Goal: Check status: Check status

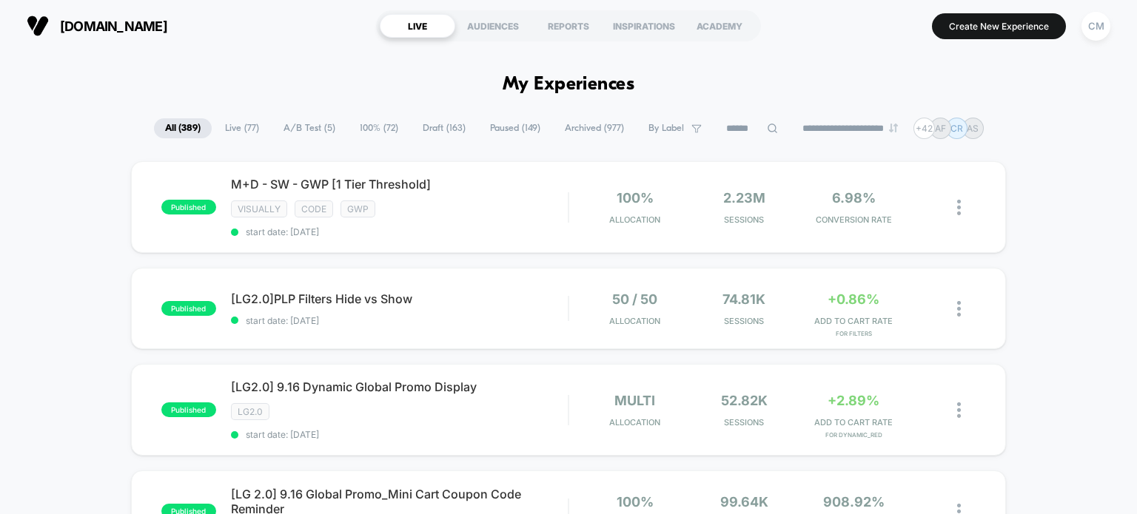
click at [738, 125] on input at bounding box center [752, 129] width 74 height 18
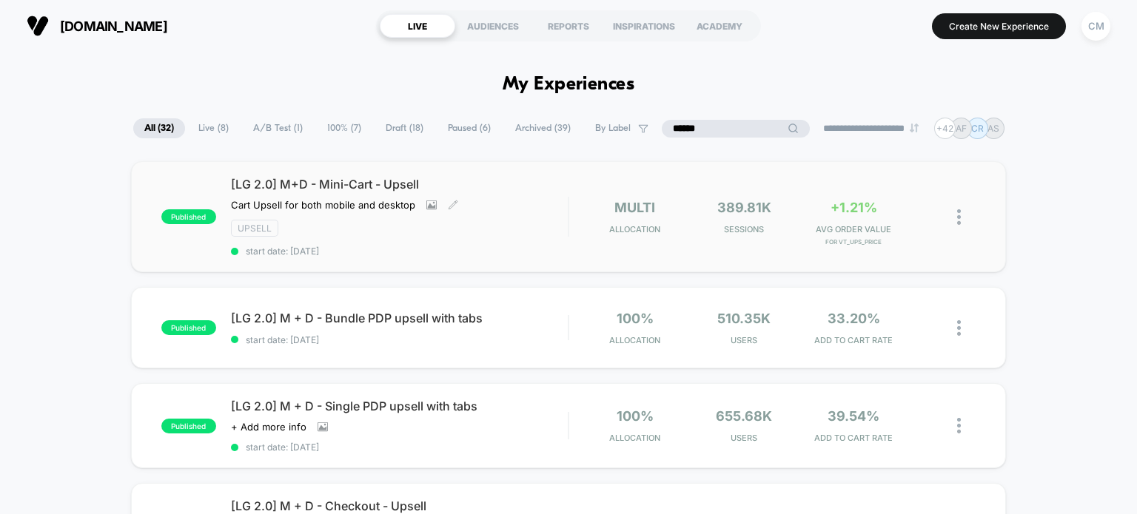
type input "******"
click at [433, 228] on div "Upsell" at bounding box center [399, 228] width 337 height 17
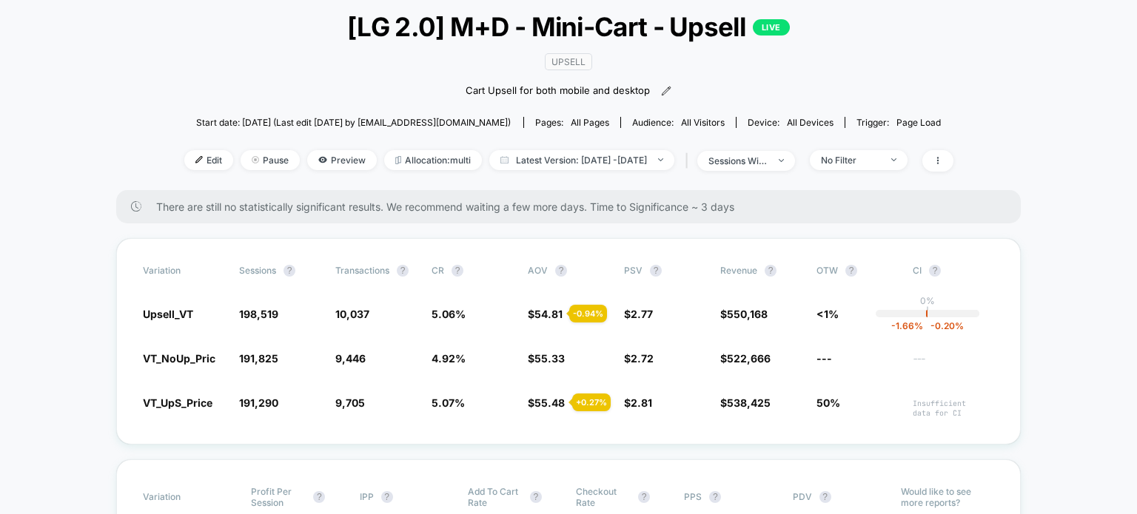
scroll to position [89, 0]
click at [522, 160] on span "Latest Version: [DATE] - [DATE]" at bounding box center [581, 159] width 185 height 20
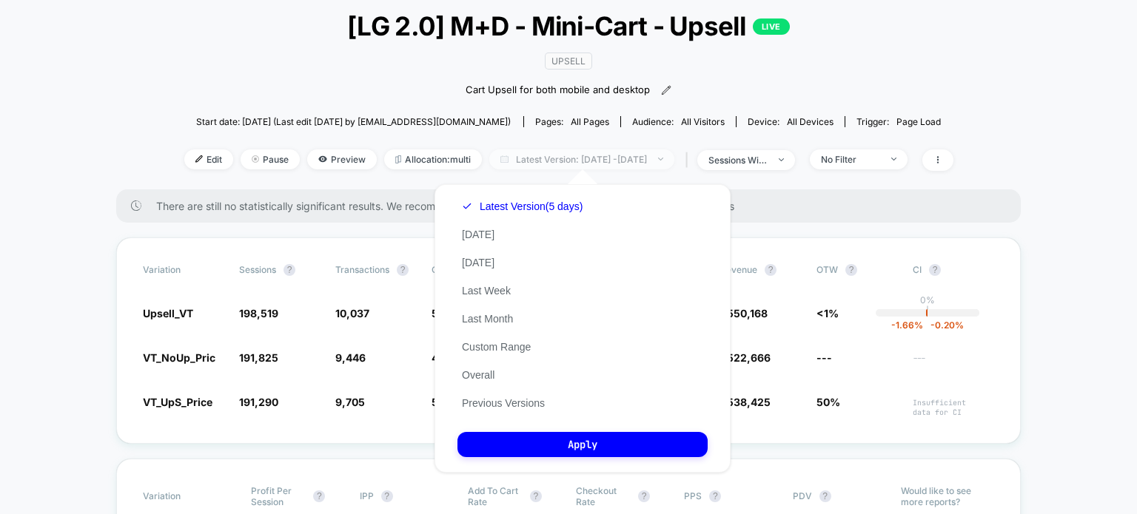
click at [492, 158] on span "Latest Version: [DATE] - [DATE]" at bounding box center [581, 159] width 185 height 20
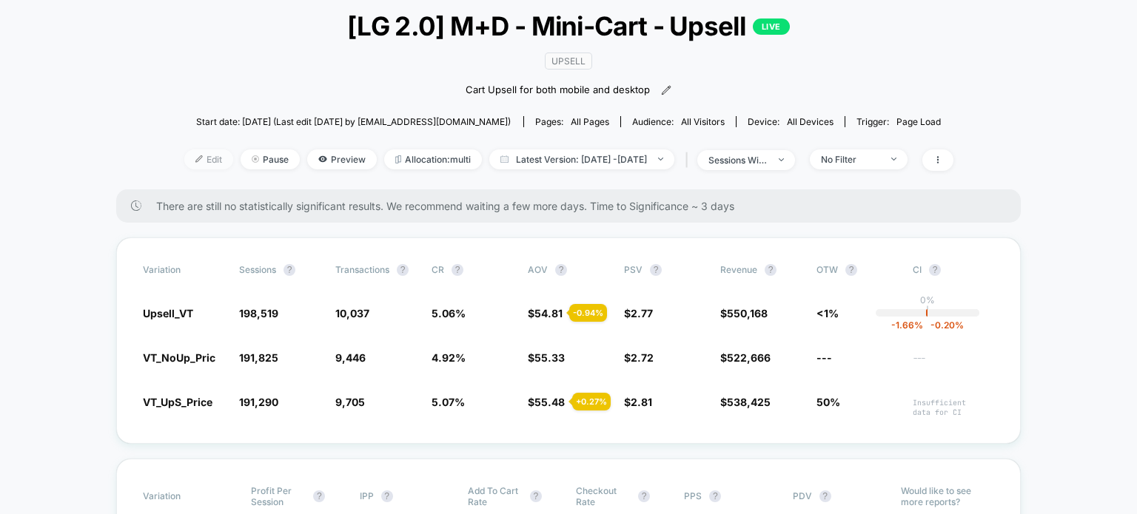
click at [184, 168] on span "Edit" at bounding box center [208, 159] width 49 height 20
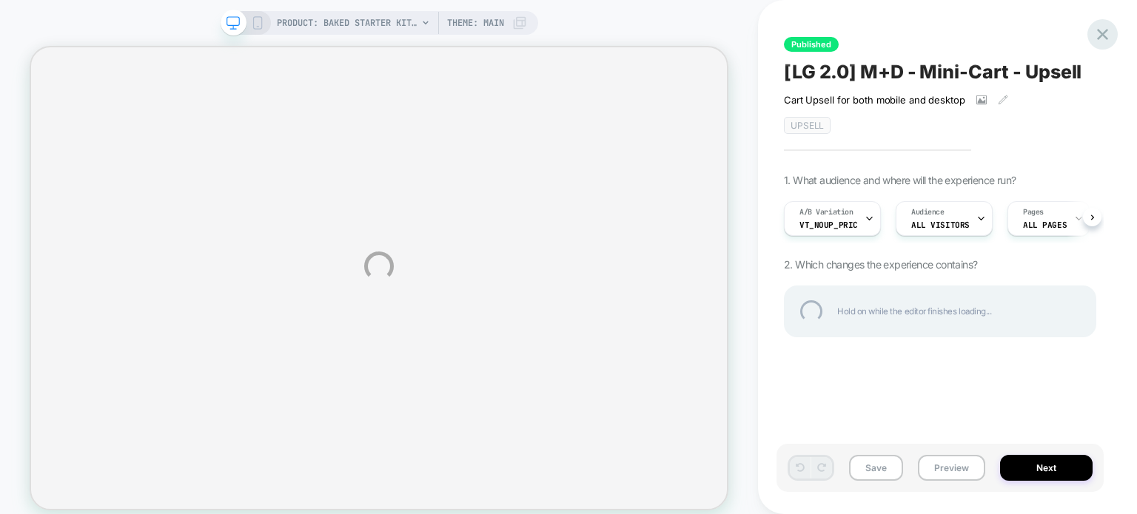
click at [1110, 38] on div at bounding box center [1102, 34] width 30 height 30
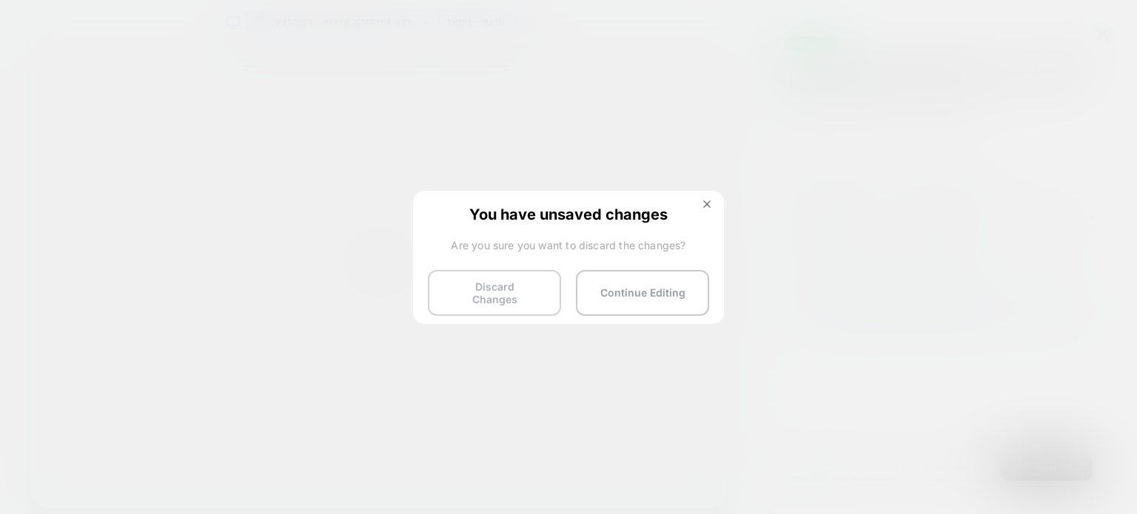
click at [522, 292] on button "Discard Changes" at bounding box center [494, 293] width 133 height 46
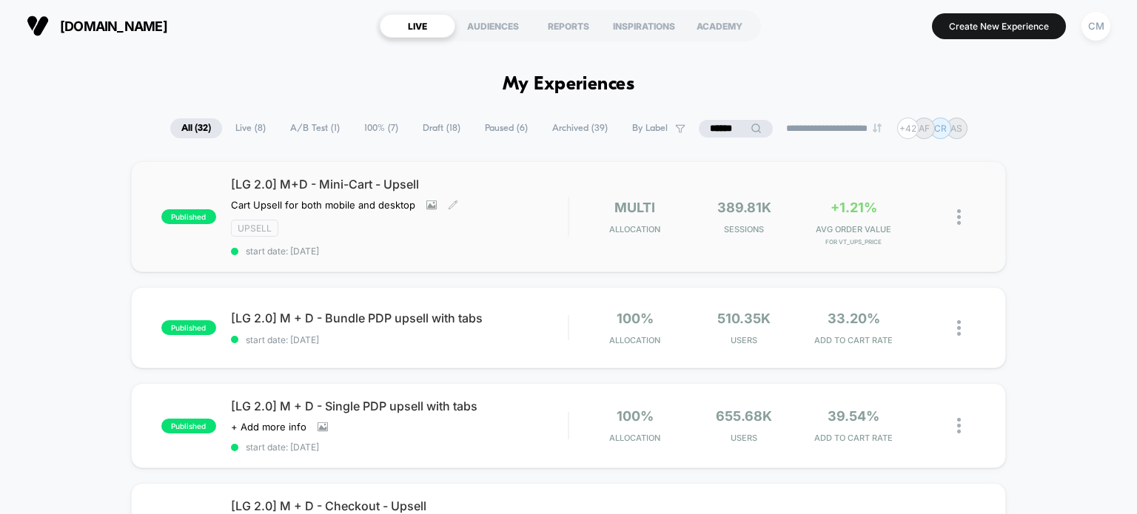
click at [367, 181] on span "[LG 2.0] M+D - Mini-Cart - Upsell" at bounding box center [399, 184] width 337 height 15
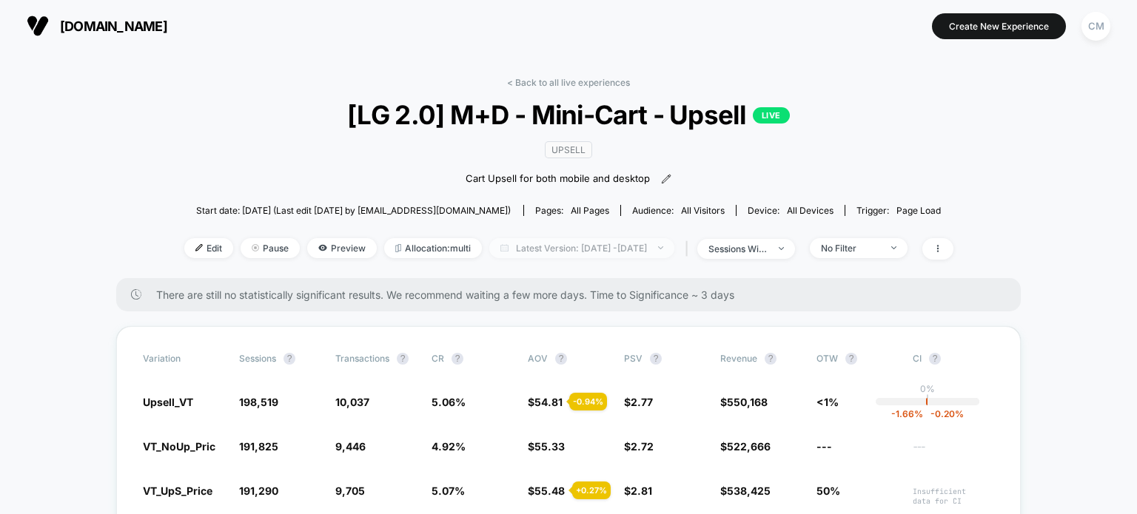
click at [536, 245] on span "Latest Version: [DATE] - [DATE]" at bounding box center [581, 248] width 185 height 20
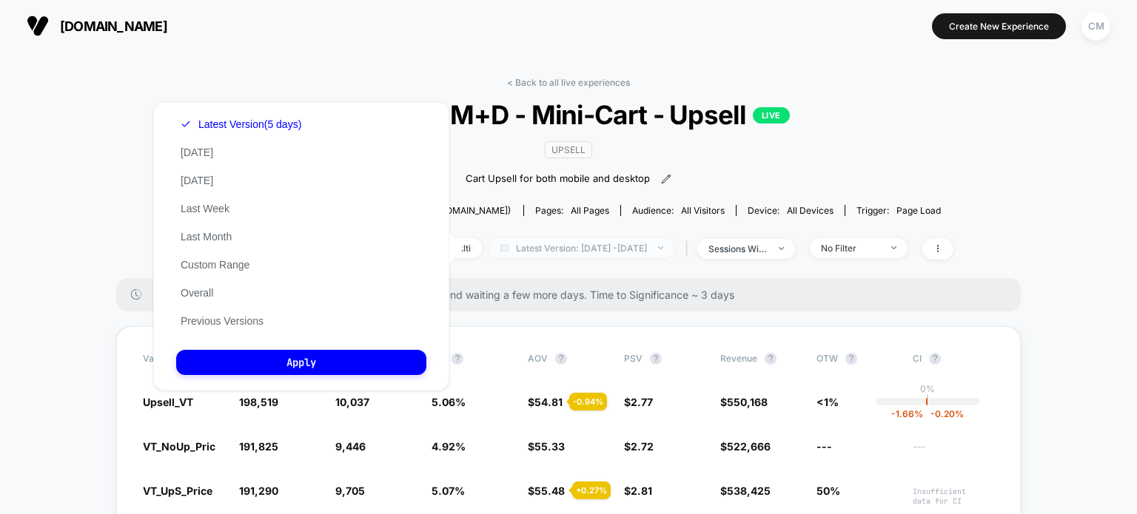
click at [655, 254] on span "Latest Version: [DATE] - [DATE]" at bounding box center [581, 248] width 185 height 20
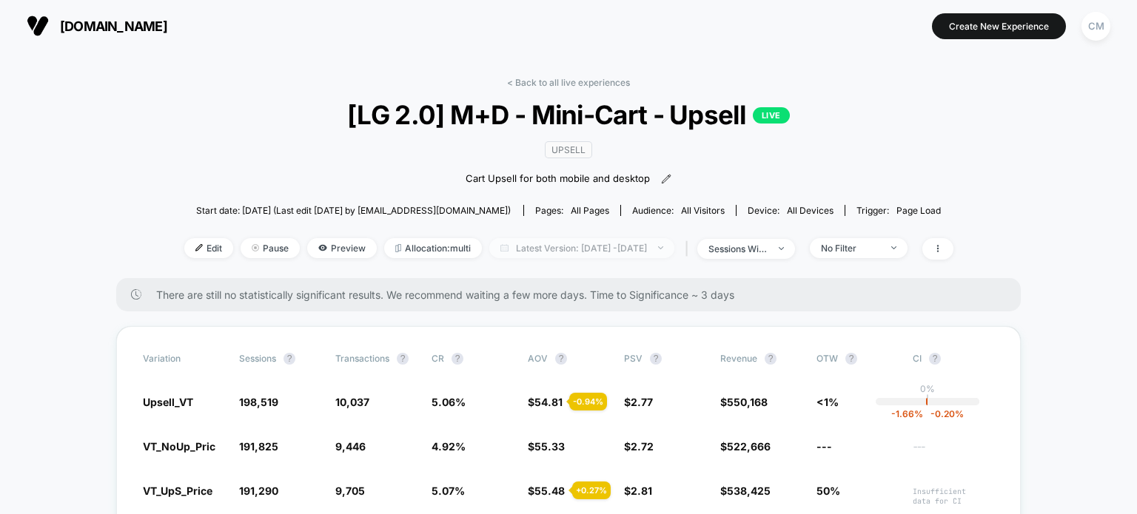
click at [674, 246] on span "Latest Version: [DATE] - [DATE]" at bounding box center [581, 248] width 185 height 20
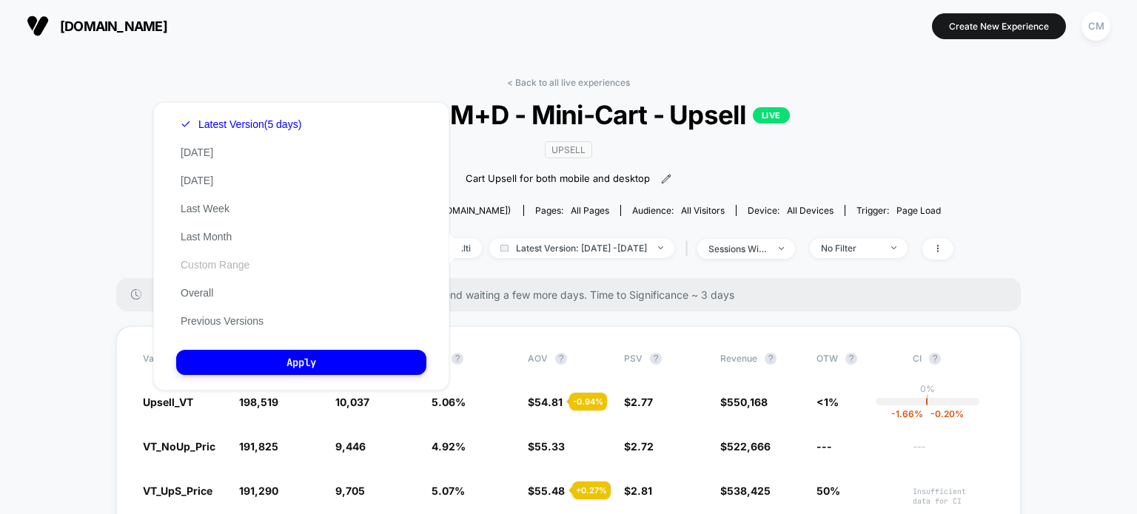
click at [210, 261] on button "Custom Range" at bounding box center [215, 264] width 78 height 13
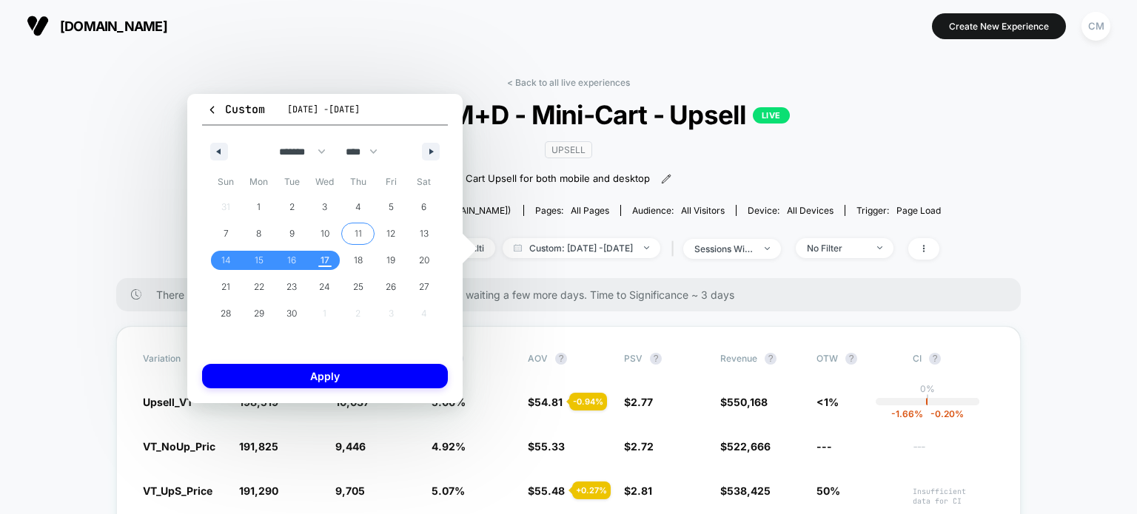
click at [363, 236] on span "11" at bounding box center [357, 233] width 33 height 19
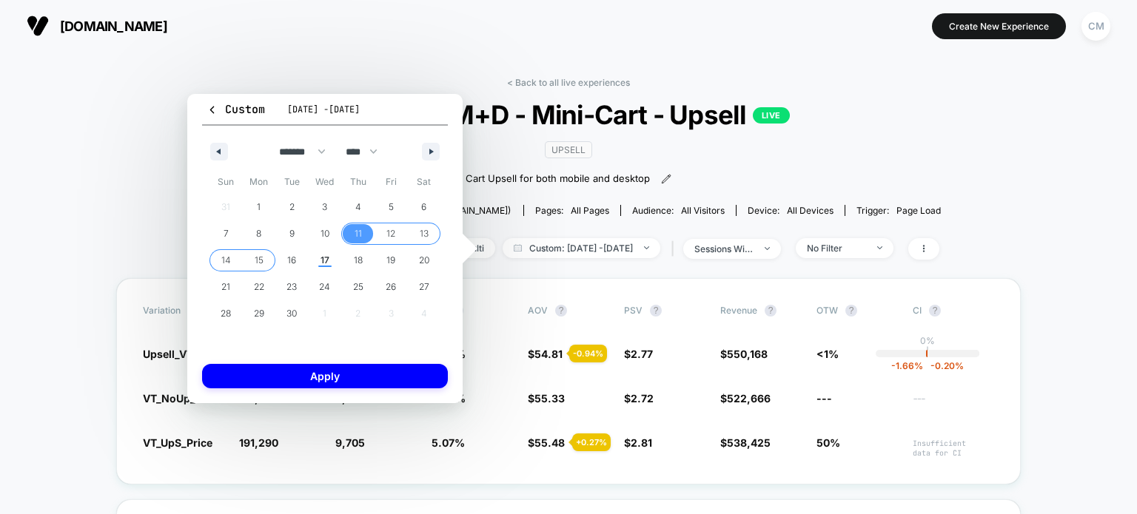
click at [266, 264] on span "15" at bounding box center [259, 260] width 33 height 19
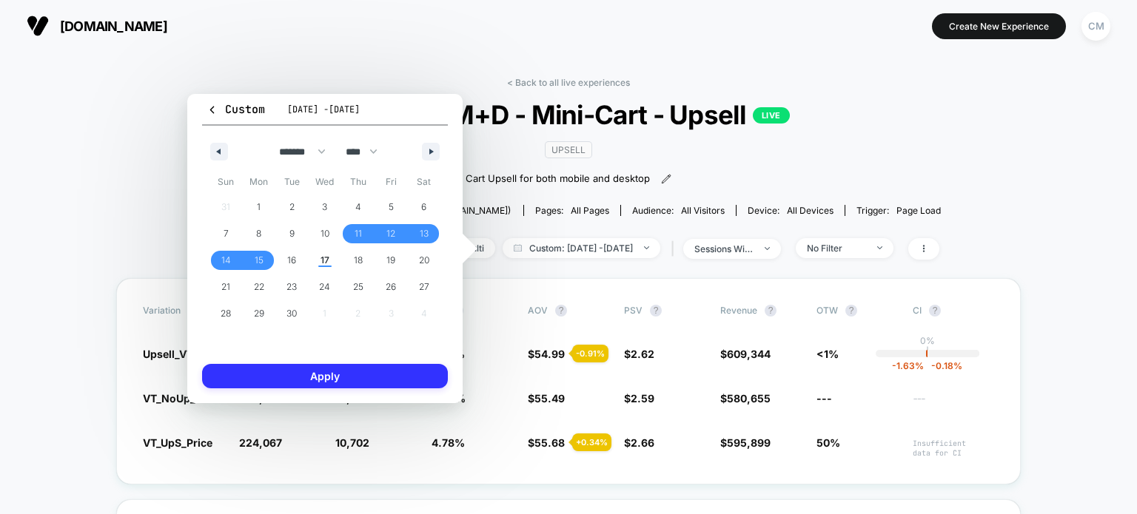
click at [308, 378] on button "Apply" at bounding box center [325, 376] width 246 height 24
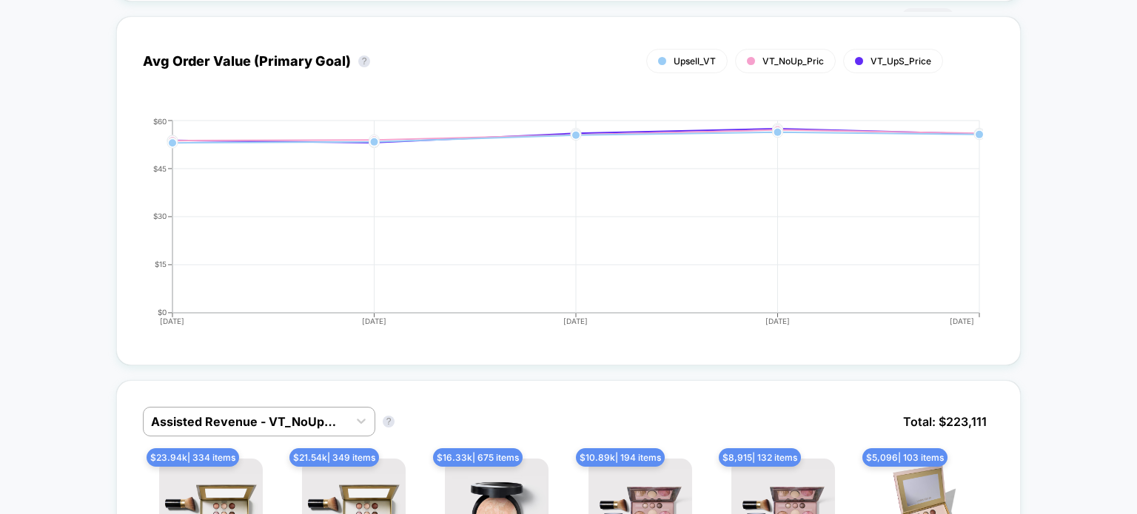
scroll to position [949, 0]
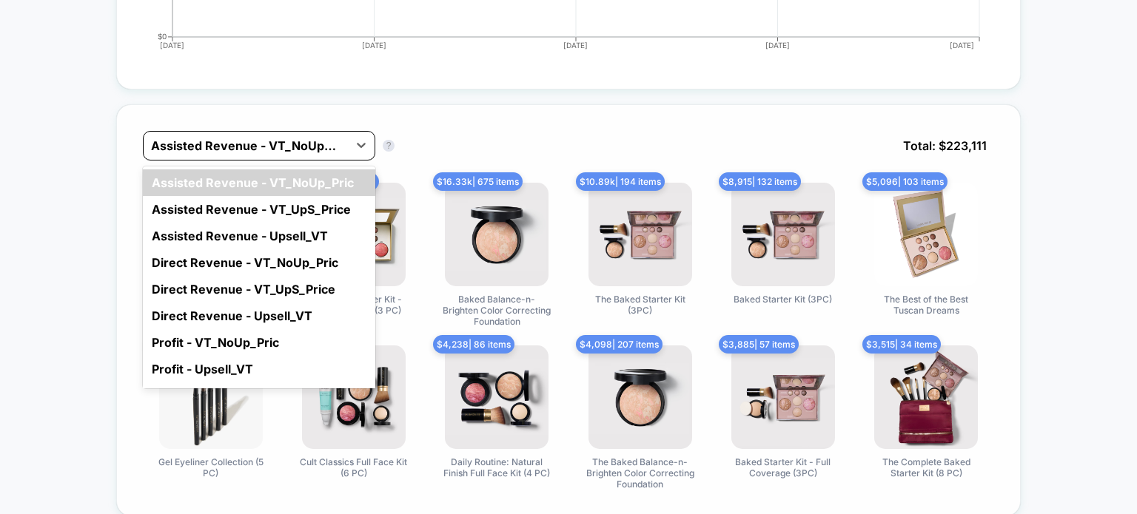
click at [169, 146] on div at bounding box center [245, 146] width 189 height 18
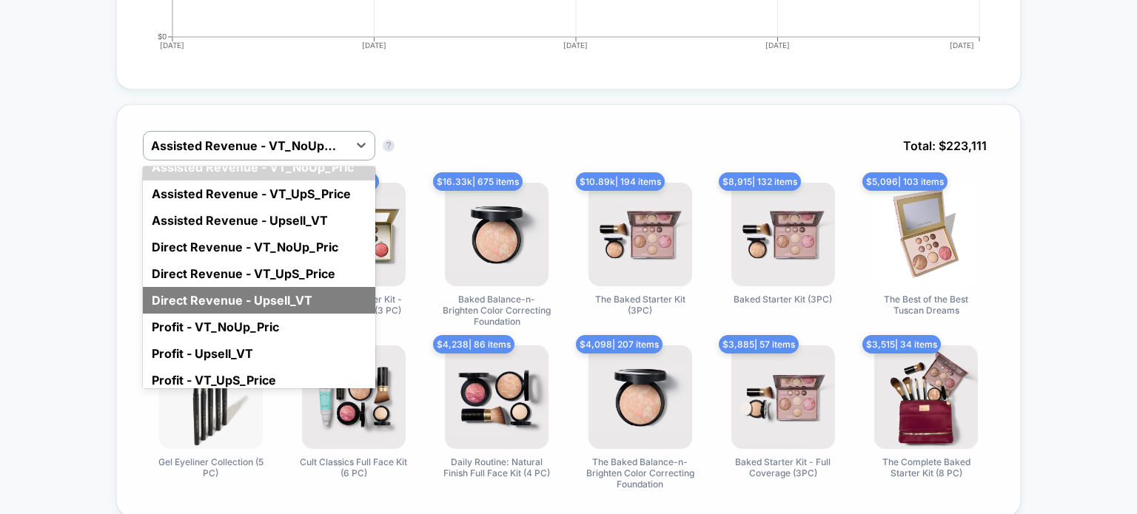
scroll to position [15, 0]
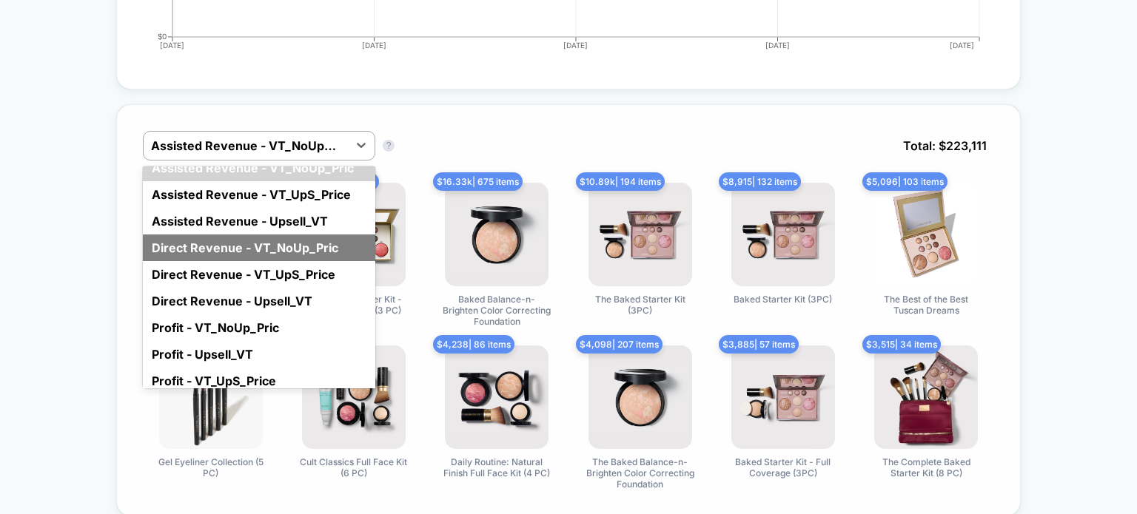
click at [198, 247] on div "Direct Revenue - VT_NoUp_Pric" at bounding box center [259, 248] width 232 height 27
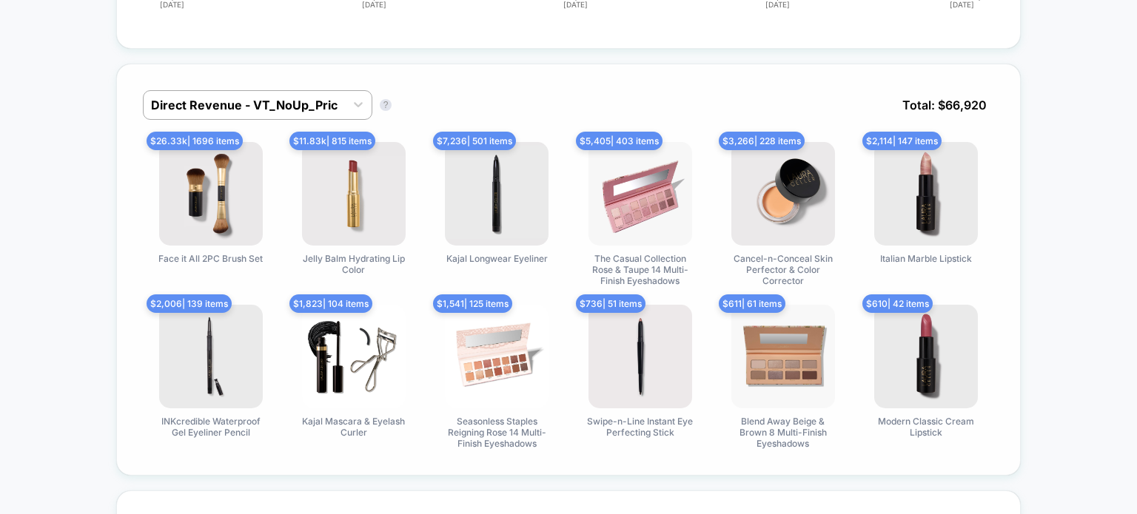
scroll to position [989, 0]
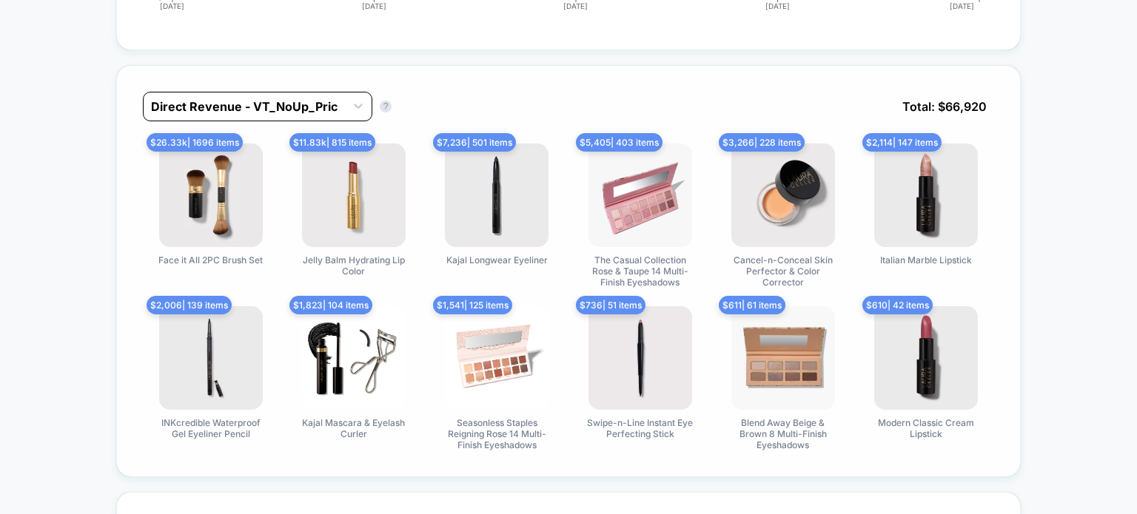
click at [177, 113] on div "Direct Revenue - VT_NoUp_Pric" at bounding box center [244, 107] width 201 height 24
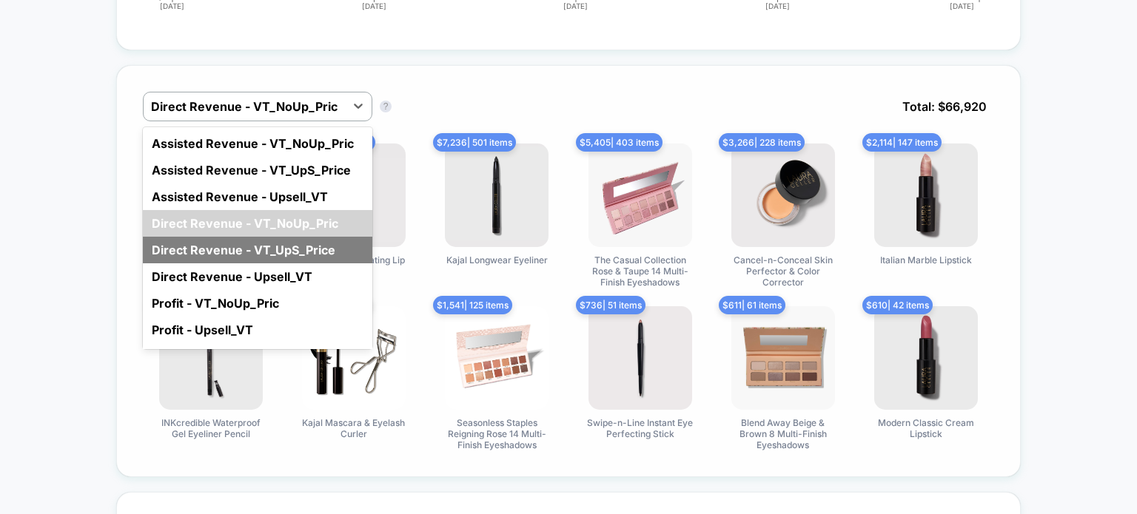
click at [169, 241] on div "Direct Revenue - VT_UpS_Price" at bounding box center [257, 250] width 229 height 27
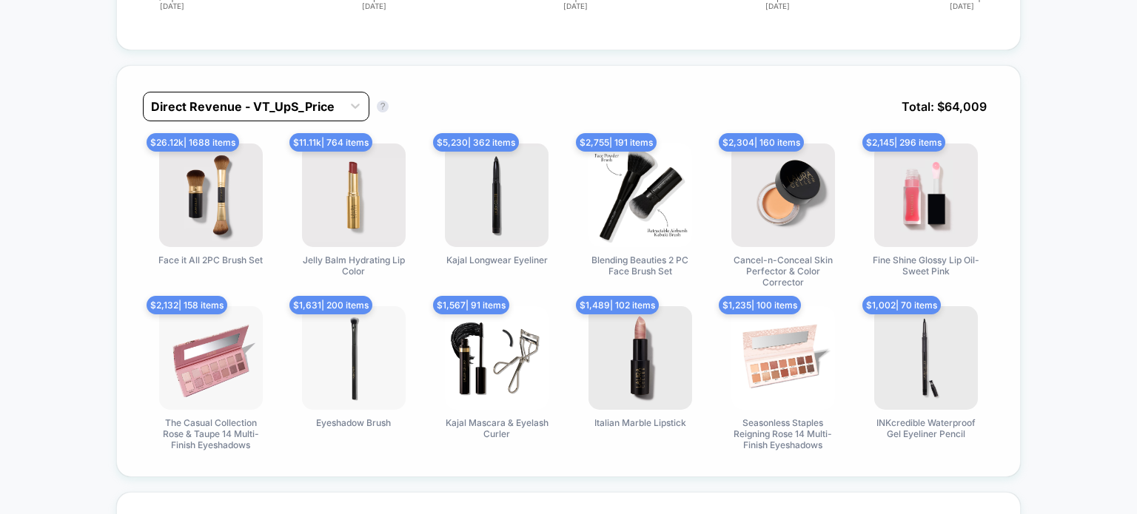
click at [286, 103] on div at bounding box center [243, 107] width 184 height 18
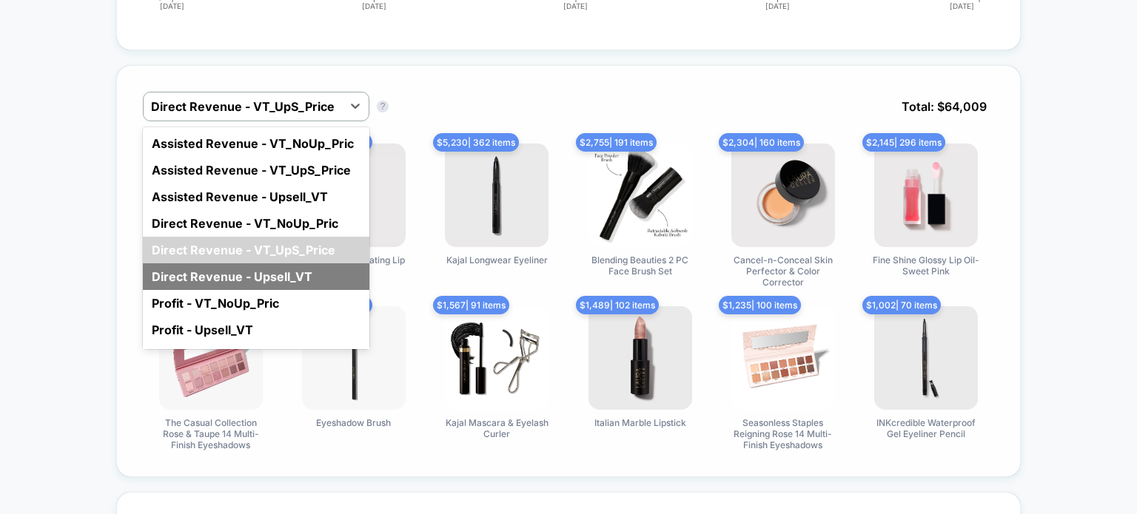
click at [259, 275] on div "Direct Revenue - Upsell_VT" at bounding box center [256, 276] width 226 height 27
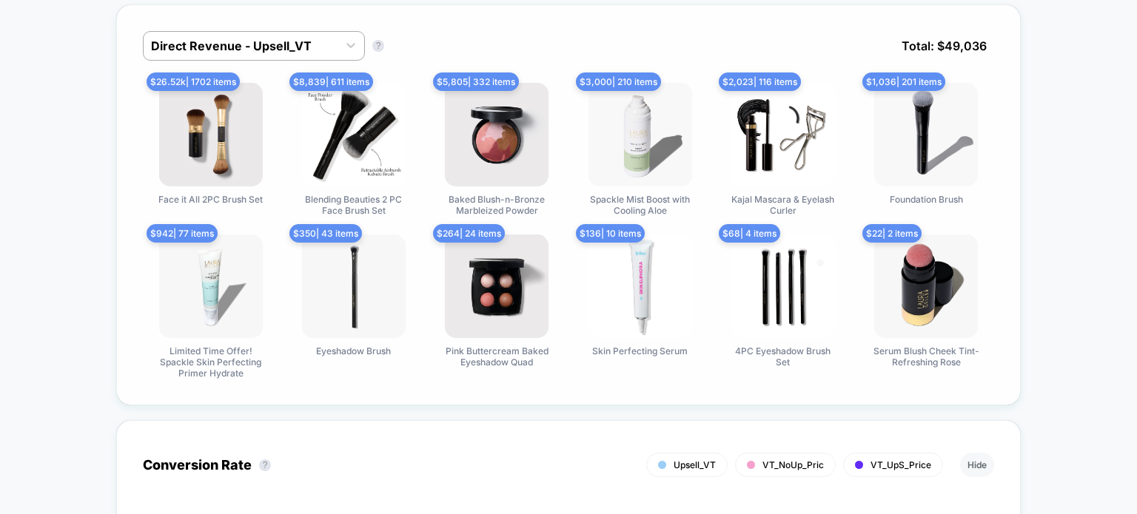
scroll to position [1011, 0]
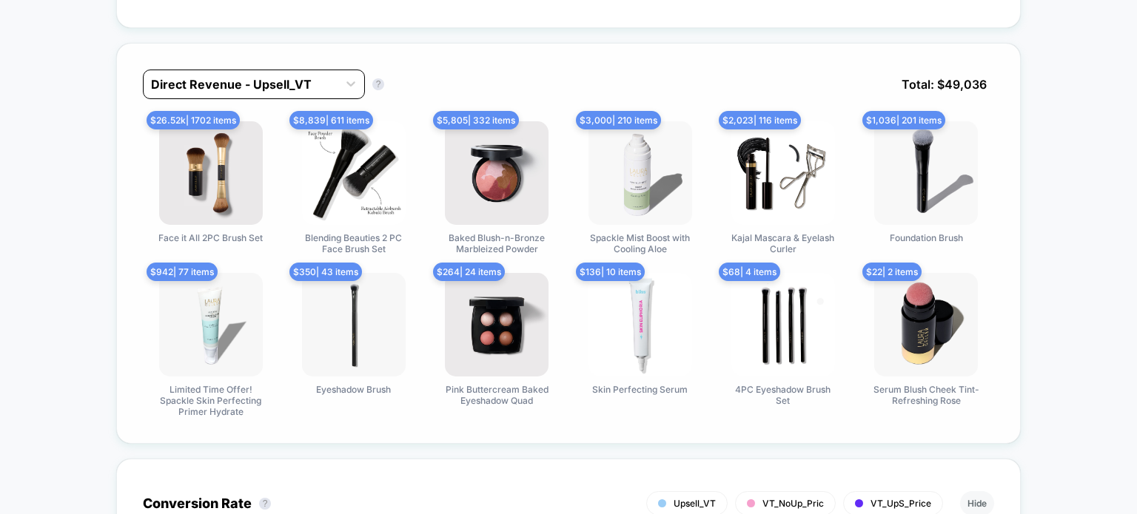
click at [252, 75] on div at bounding box center [240, 84] width 179 height 18
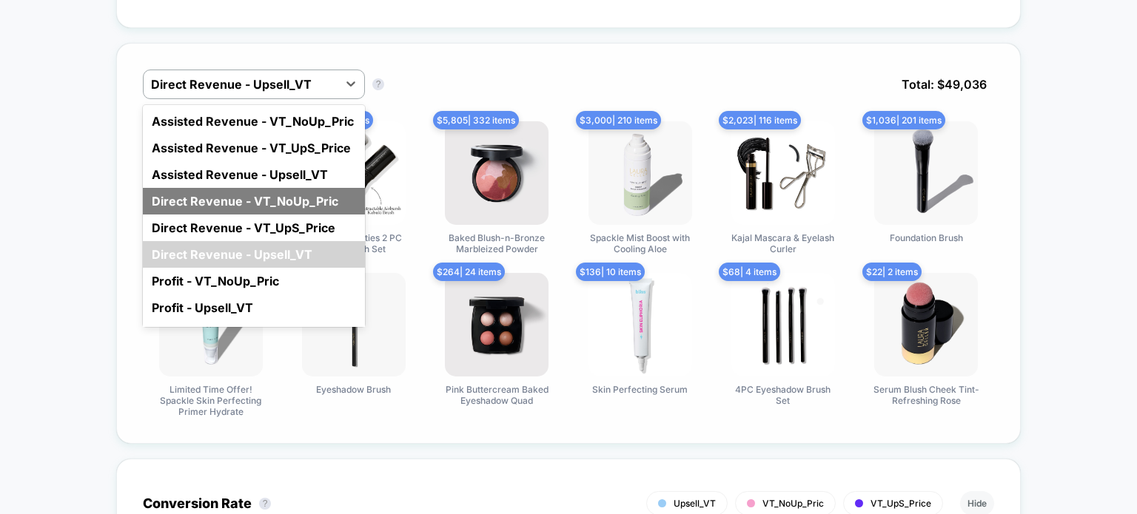
click at [219, 188] on div "Direct Revenue - VT_NoUp_Pric" at bounding box center [254, 201] width 222 height 27
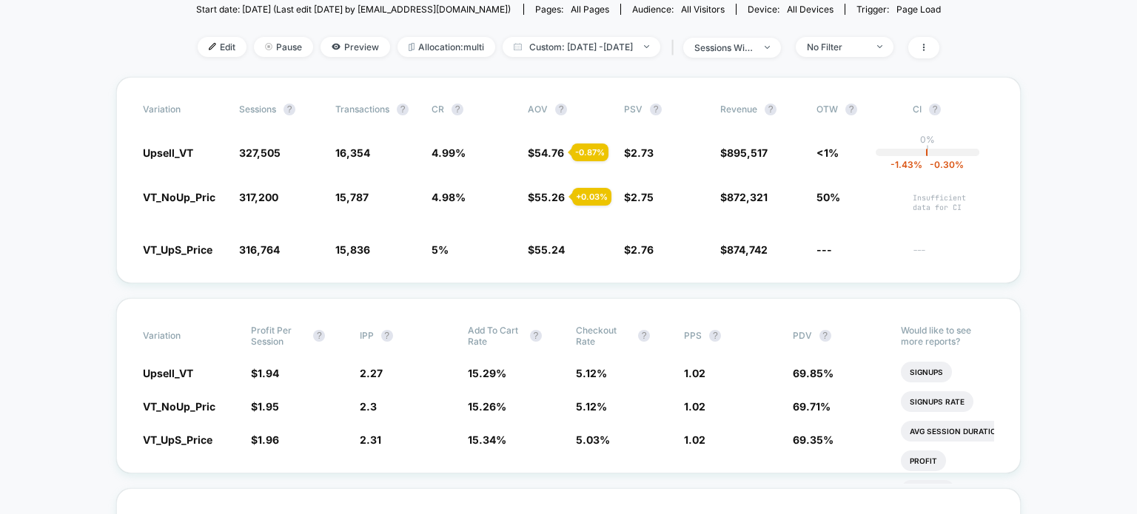
scroll to position [30, 0]
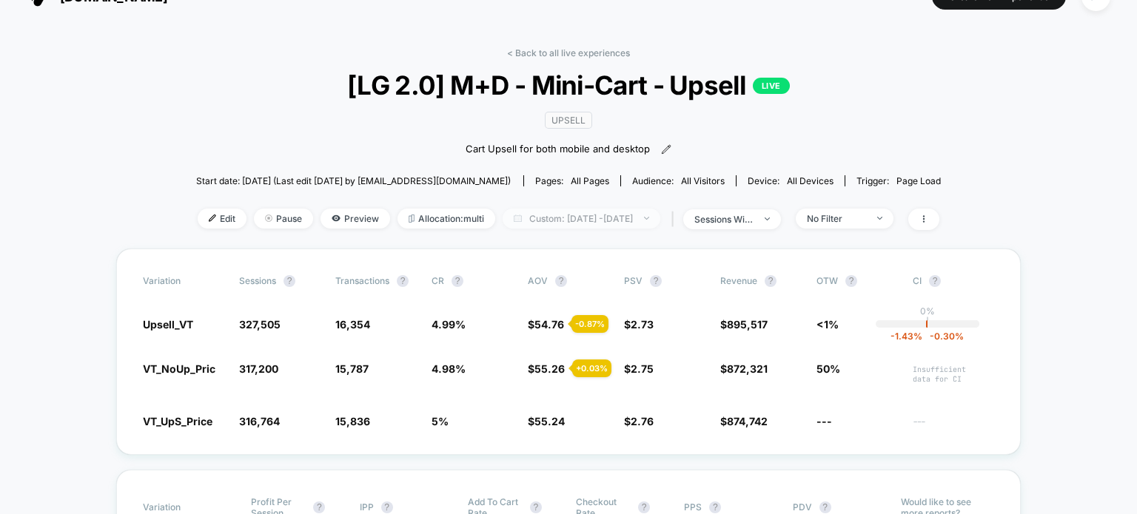
click at [574, 219] on span "Custom: [DATE] - [DATE]" at bounding box center [581, 219] width 158 height 20
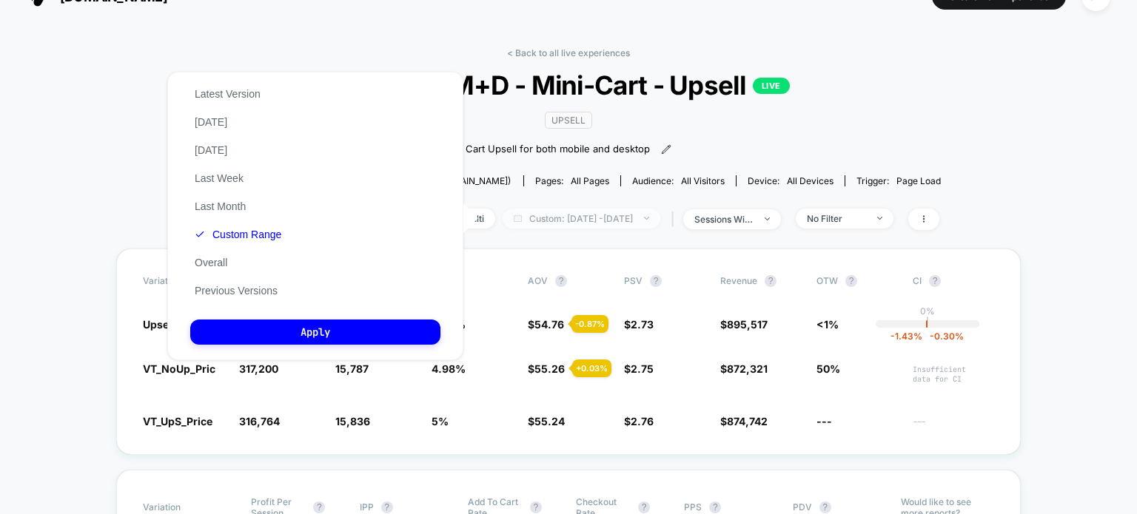
click at [595, 216] on span "Custom: [DATE] - [DATE]" at bounding box center [581, 219] width 158 height 20
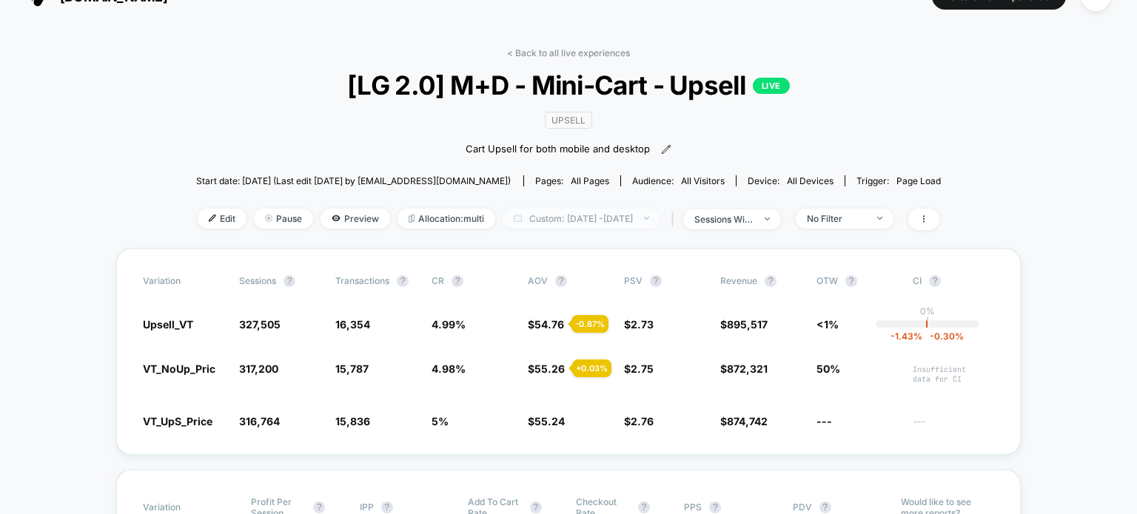
click at [554, 215] on span "Custom: [DATE] - [DATE]" at bounding box center [581, 219] width 158 height 20
select select "*"
select select "****"
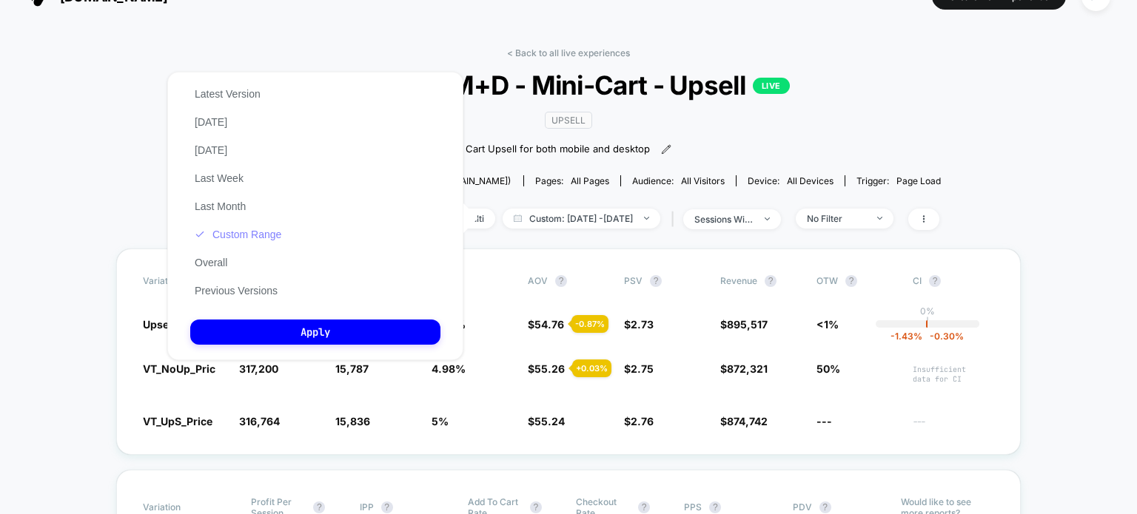
click at [219, 233] on button "Custom Range" at bounding box center [237, 234] width 95 height 13
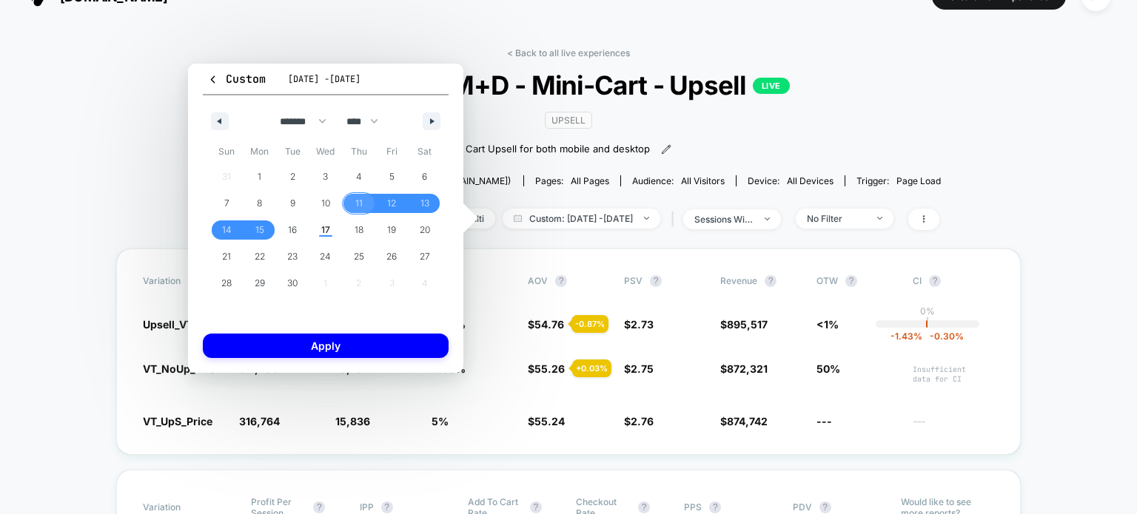
click at [356, 199] on span "11" at bounding box center [358, 203] width 7 height 27
click at [218, 232] on span "14" at bounding box center [226, 230] width 33 height 19
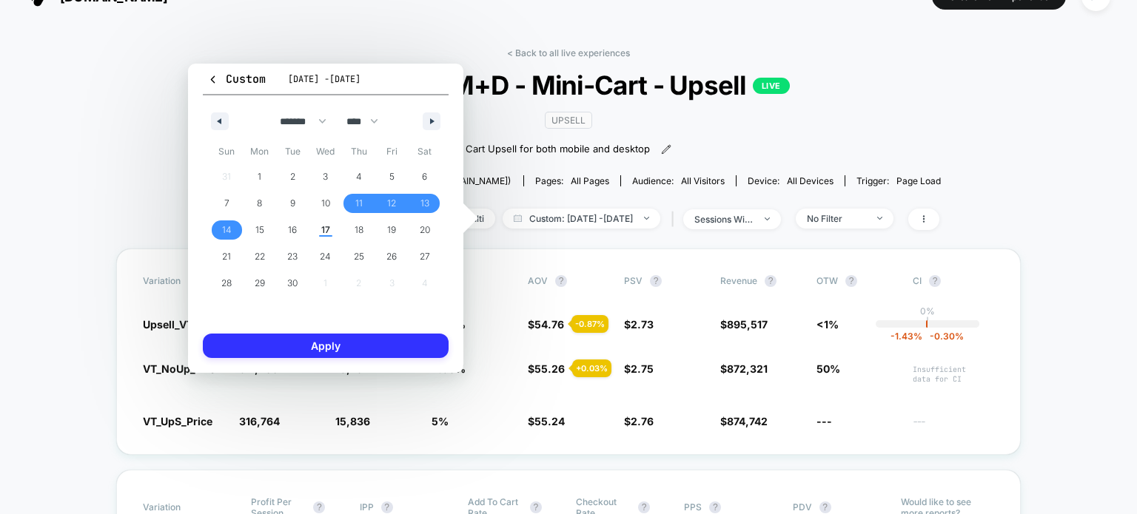
click at [255, 346] on button "Apply" at bounding box center [326, 346] width 246 height 24
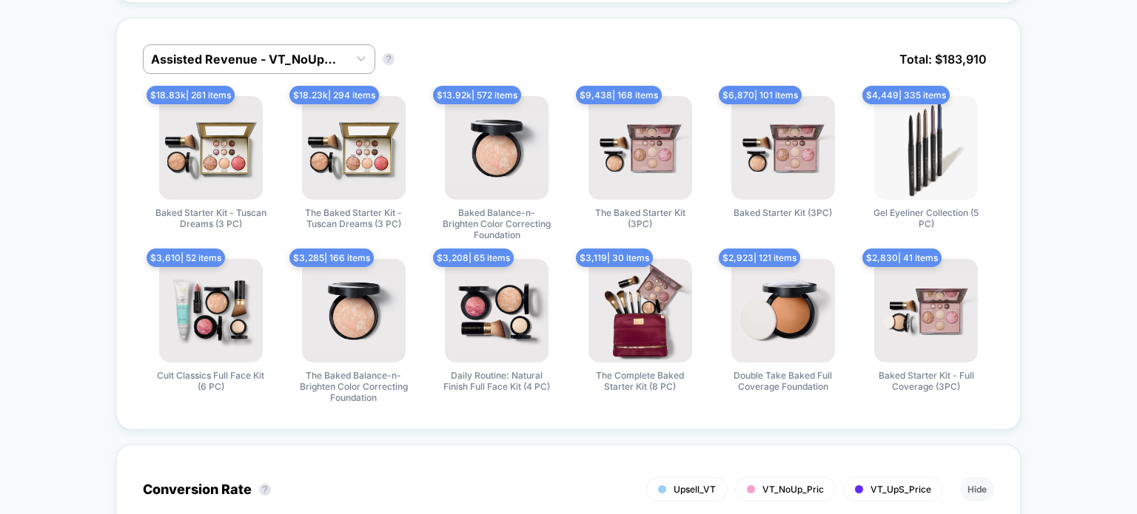
scroll to position [966, 0]
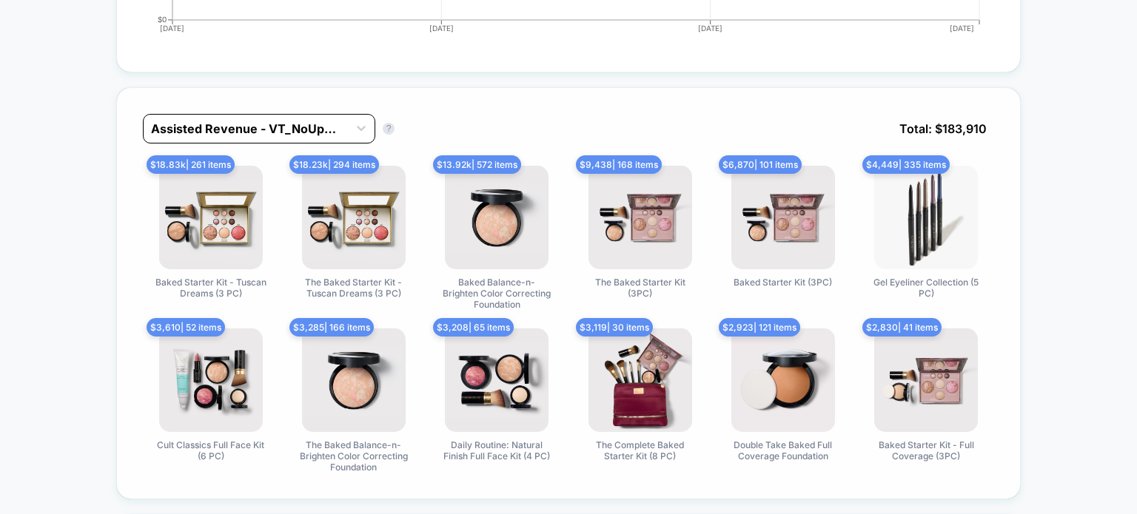
click at [249, 121] on div at bounding box center [245, 129] width 189 height 18
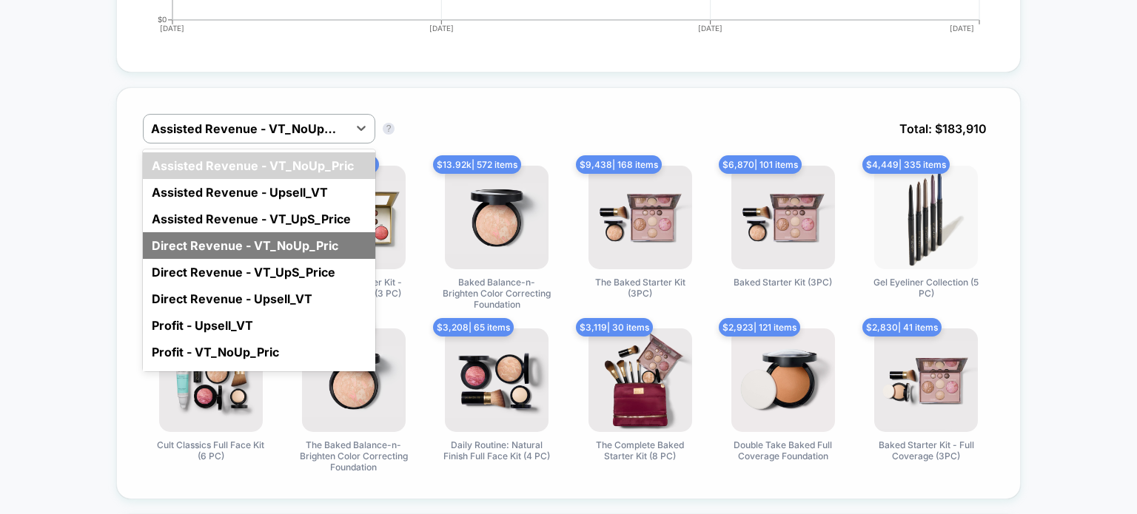
click at [225, 232] on div "Direct Revenue - VT_NoUp_Pric" at bounding box center [259, 245] width 232 height 27
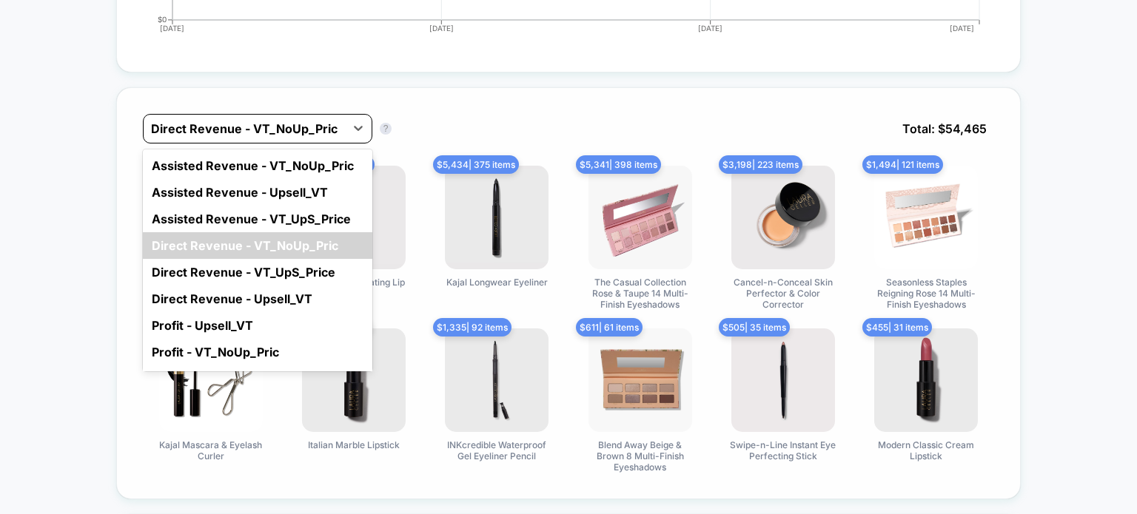
click at [200, 132] on div at bounding box center [244, 129] width 186 height 18
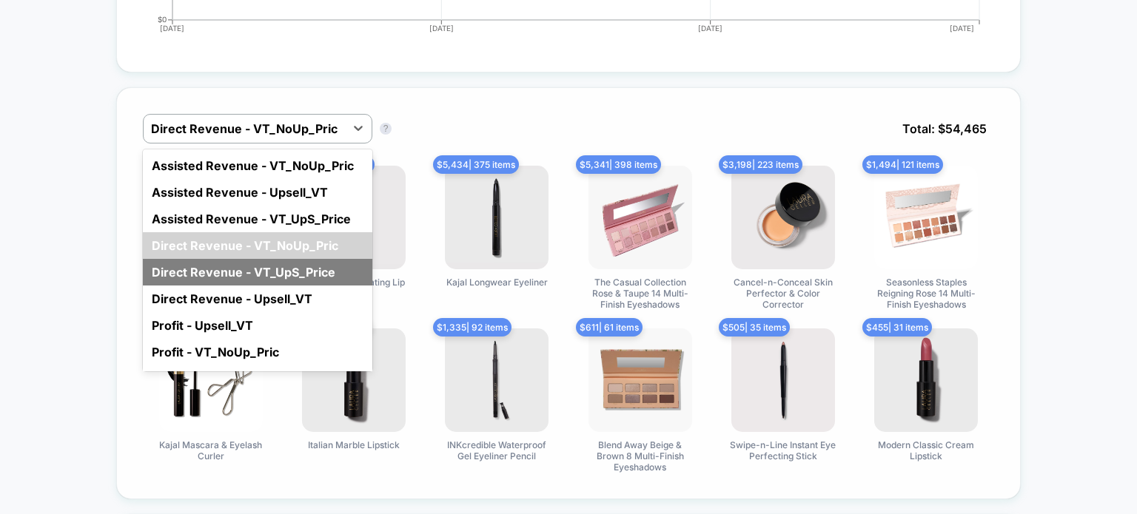
click at [206, 271] on div "Direct Revenue - VT_UpS_Price" at bounding box center [257, 272] width 229 height 27
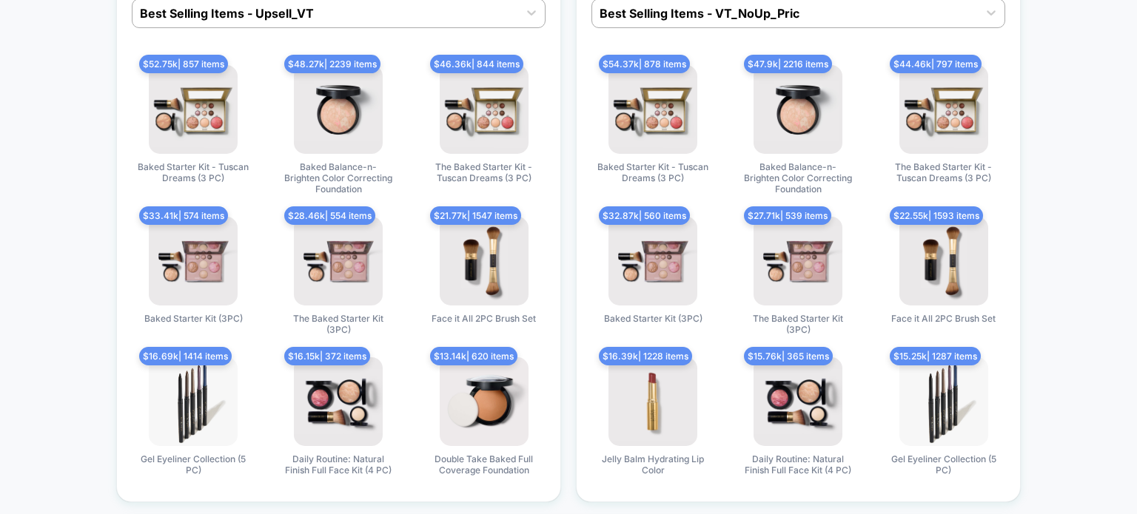
scroll to position [4777, 0]
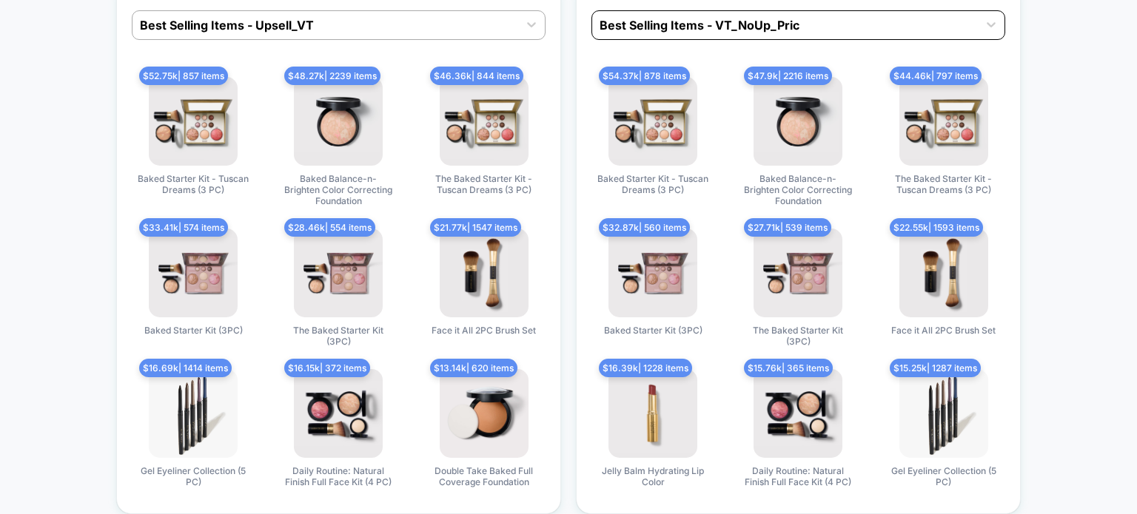
click at [969, 23] on div at bounding box center [784, 25] width 371 height 18
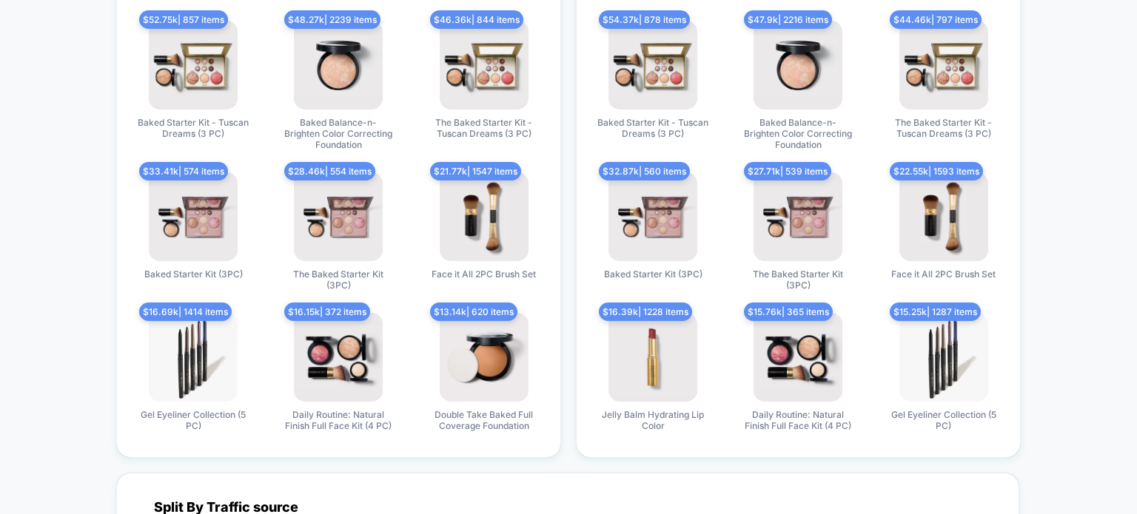
scroll to position [4960, 0]
